Goal: Transaction & Acquisition: Download file/media

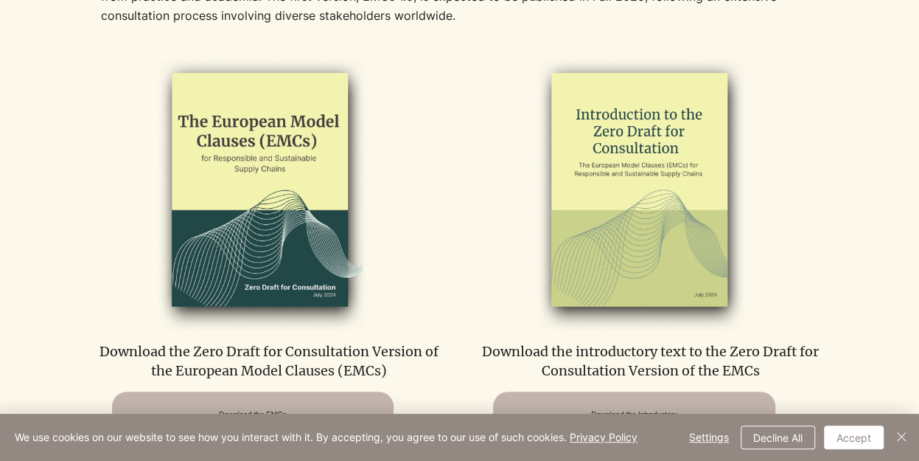
scroll to position [811, 0]
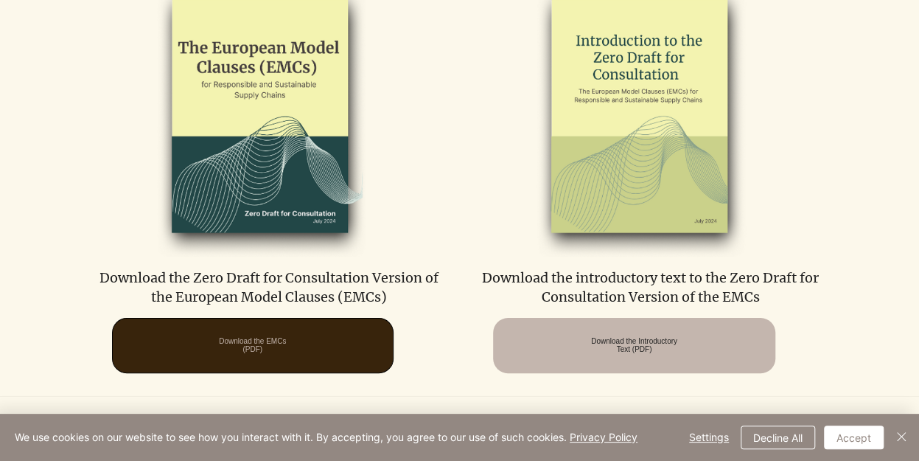
click at [286, 337] on span "Download the EMCs (PDF)" at bounding box center [252, 345] width 67 height 16
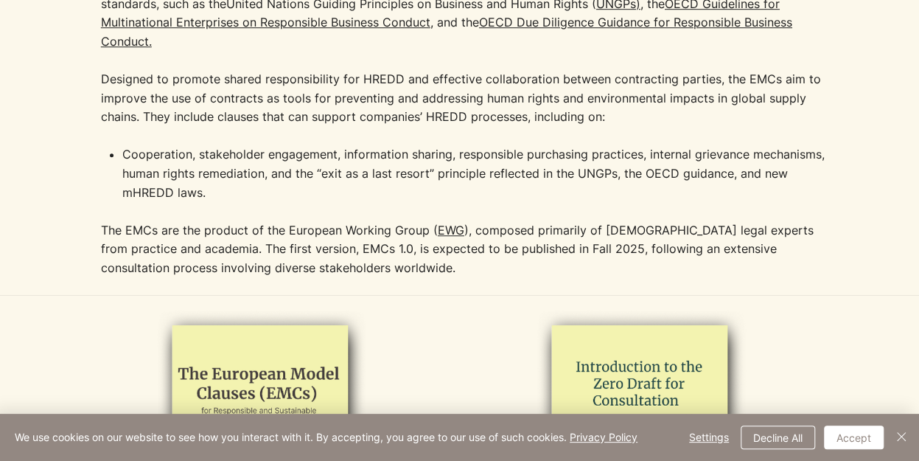
scroll to position [1161, 0]
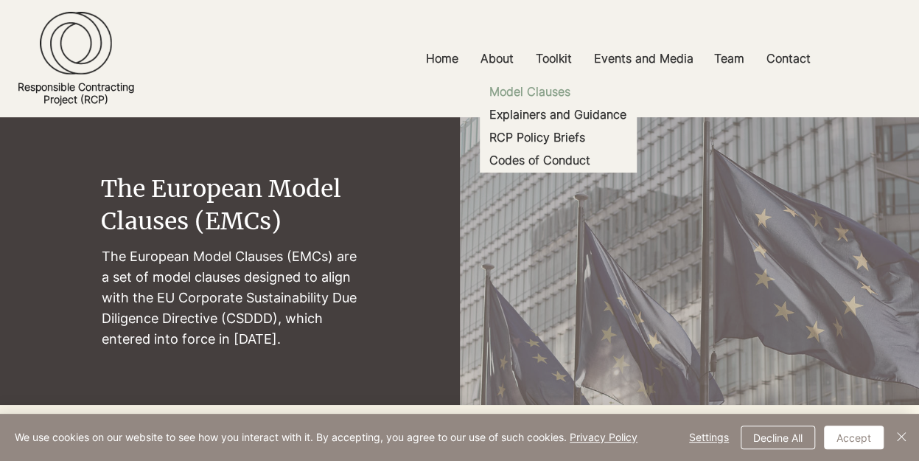
click at [543, 86] on p "Model Clauses" at bounding box center [530, 91] width 93 height 23
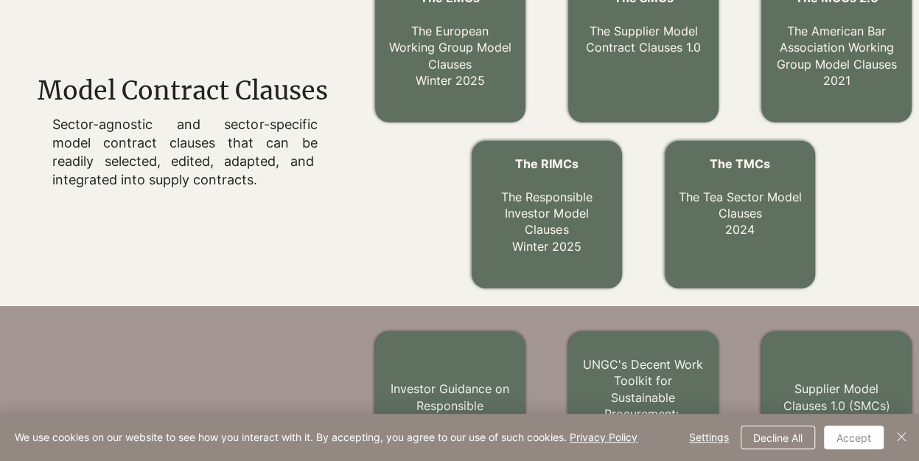
scroll to position [454, 0]
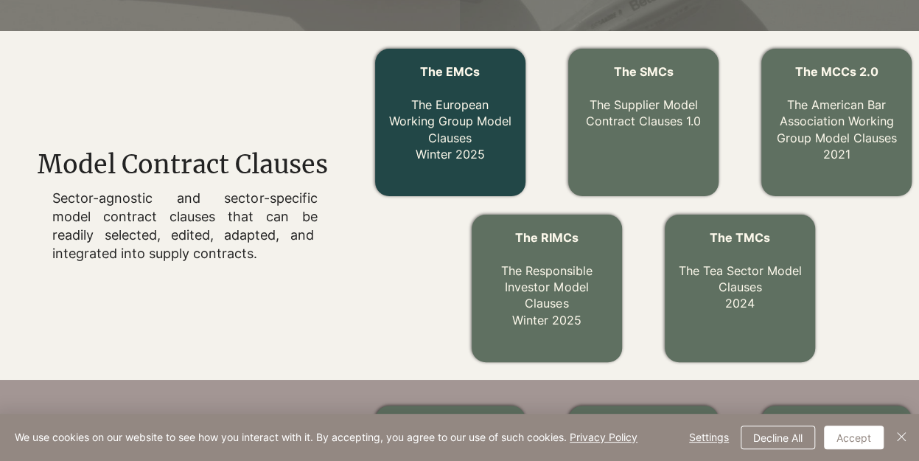
click at [445, 105] on link "The EMCs The European Working Group Model Clauses Winter 2025" at bounding box center [450, 112] width 122 height 97
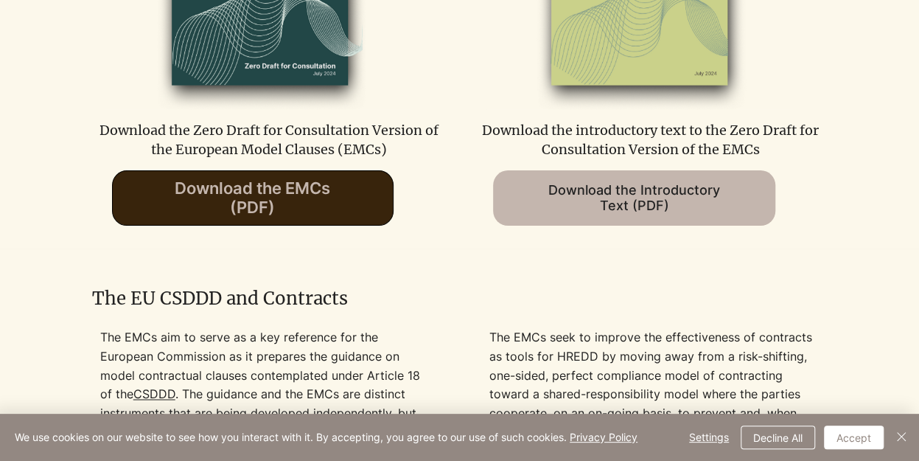
scroll to position [1032, 0]
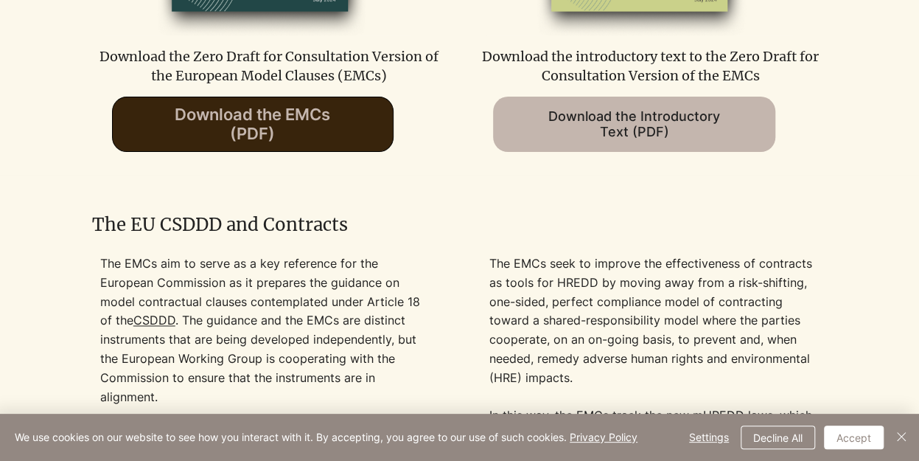
click at [229, 126] on span "Download the EMCs (PDF)" at bounding box center [253, 124] width 156 height 38
